Goal: Information Seeking & Learning: Learn about a topic

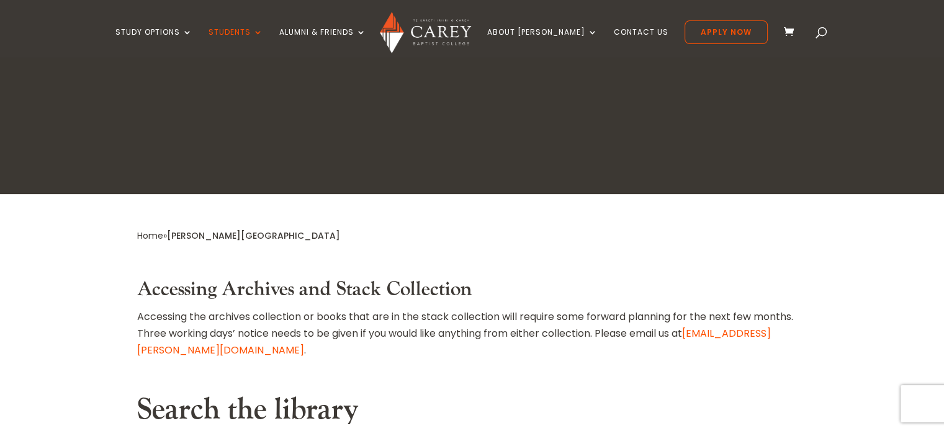
scroll to position [372, 0]
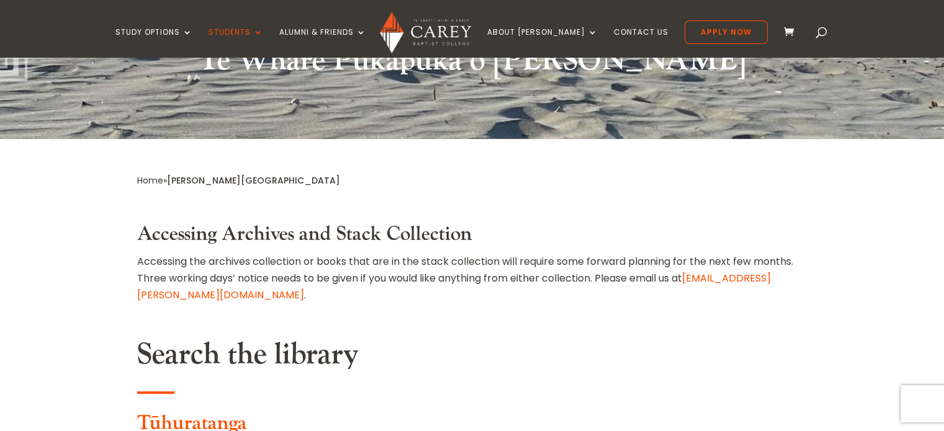
type input "**********"
